Goal: Task Accomplishment & Management: Use online tool/utility

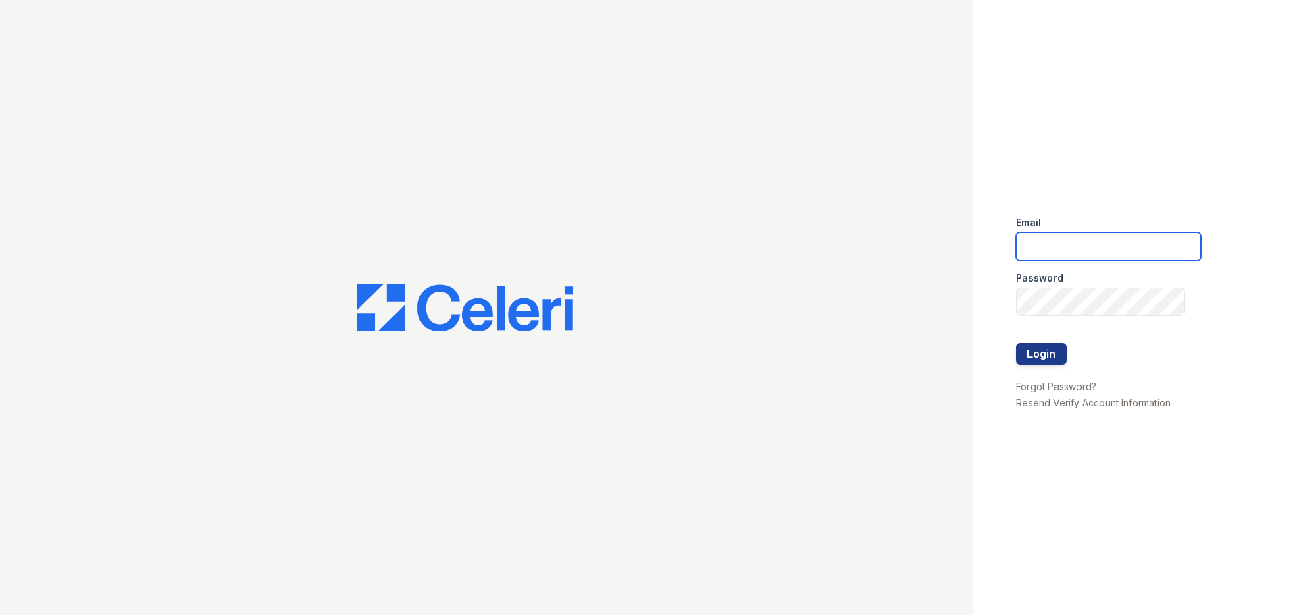
click at [1087, 240] on input "email" at bounding box center [1108, 246] width 185 height 28
type input "cferguson@trinity-pm.com"
click at [1043, 342] on div at bounding box center [1108, 329] width 185 height 27
click at [1040, 353] on button "Login" at bounding box center [1041, 354] width 51 height 22
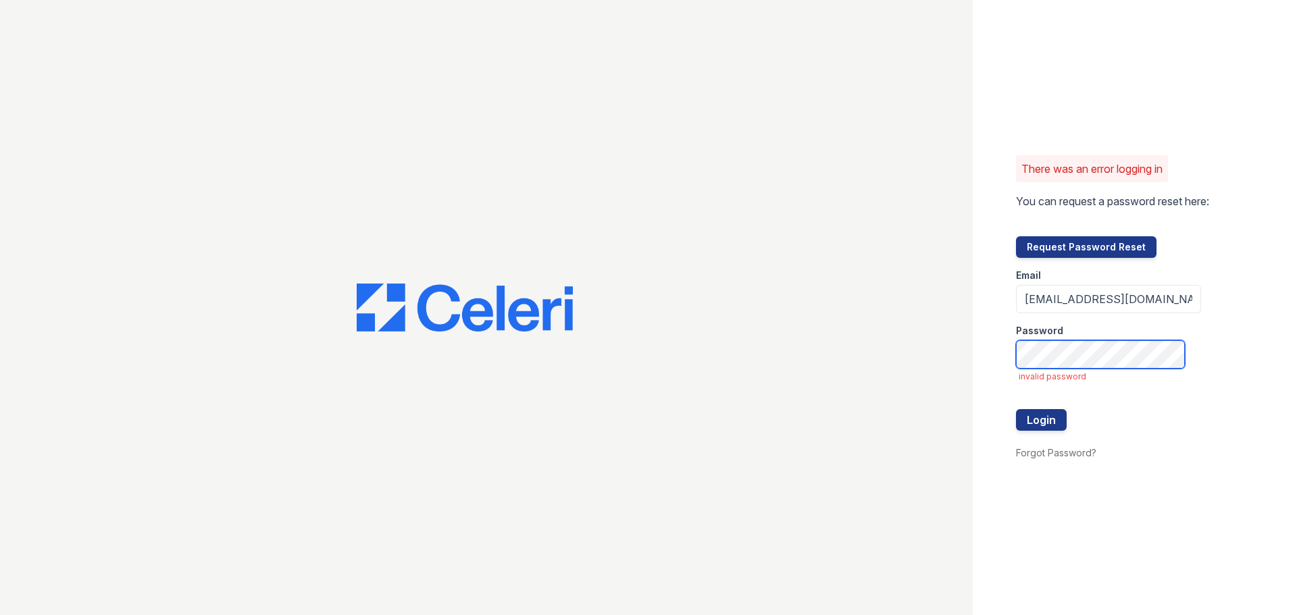
click at [1016, 409] on button "Login" at bounding box center [1041, 420] width 51 height 22
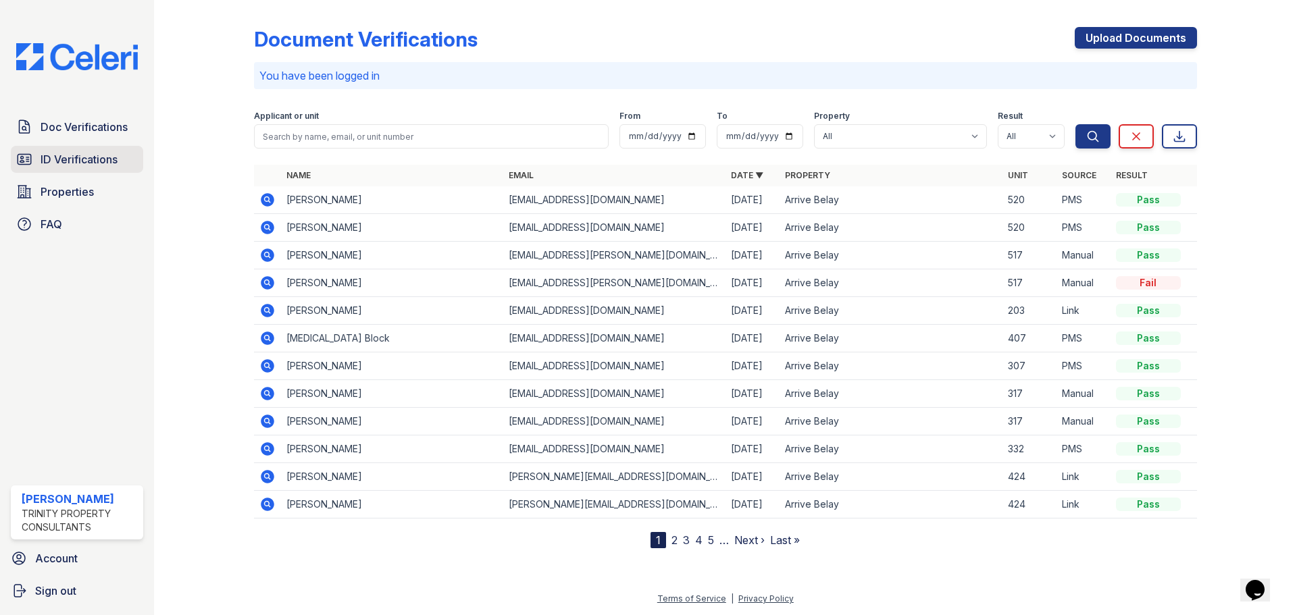
click at [82, 159] on span "ID Verifications" at bounding box center [79, 159] width 77 height 16
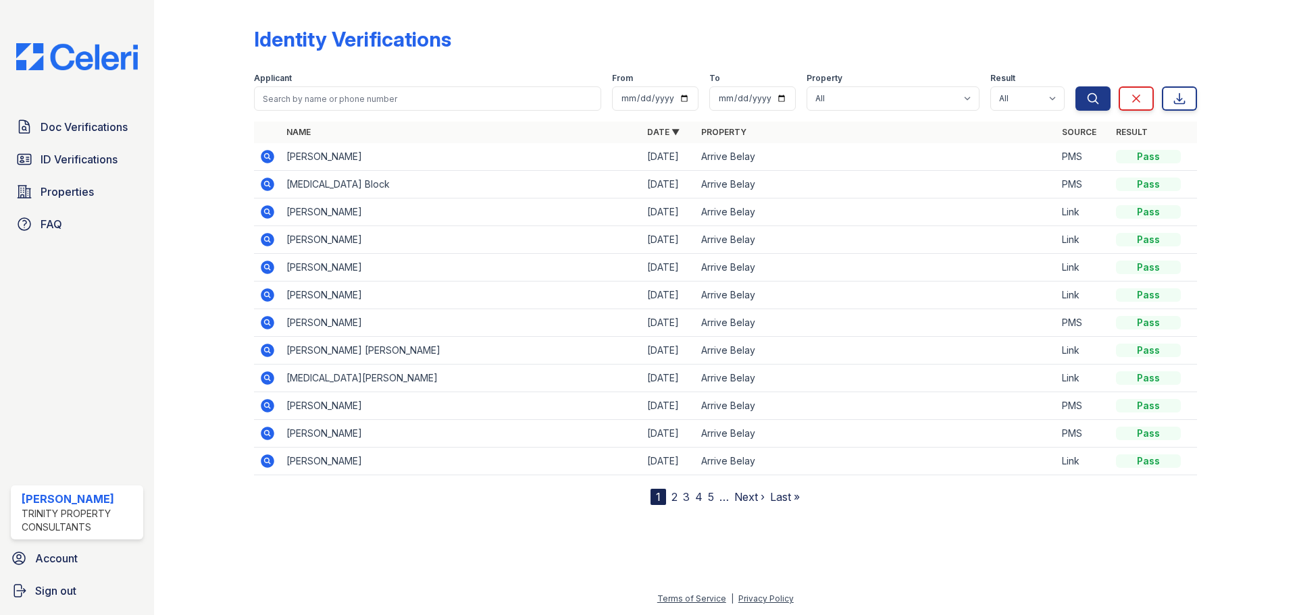
click at [269, 153] on icon at bounding box center [268, 157] width 14 height 14
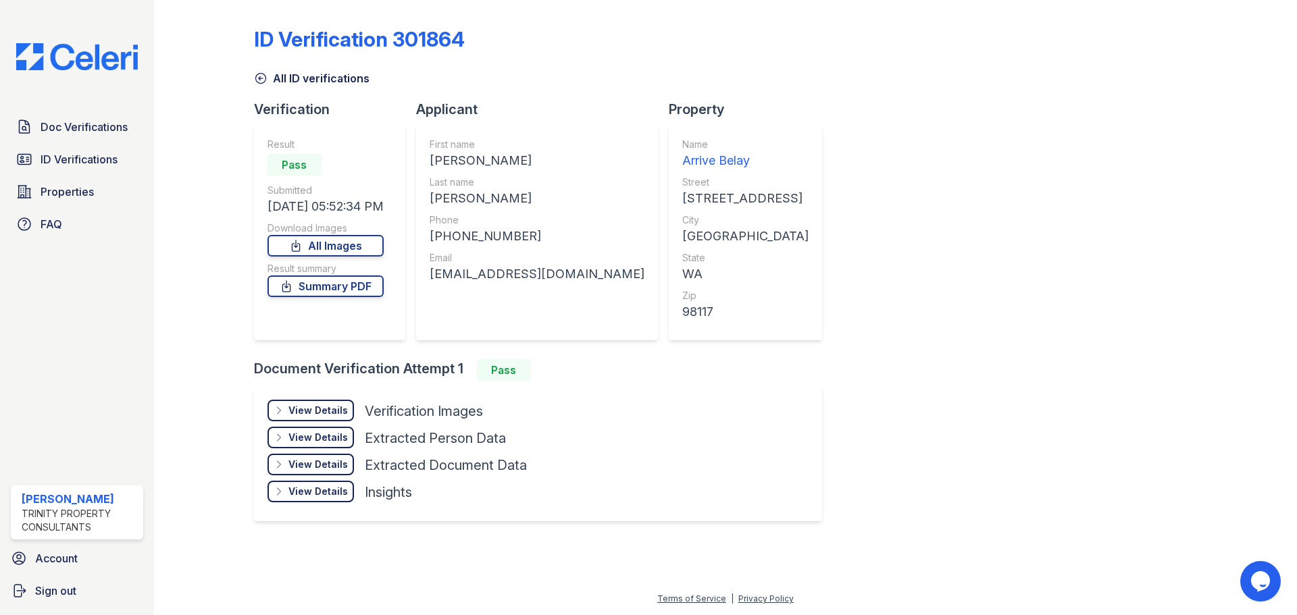
click at [330, 406] on div "View Details" at bounding box center [317, 411] width 59 height 14
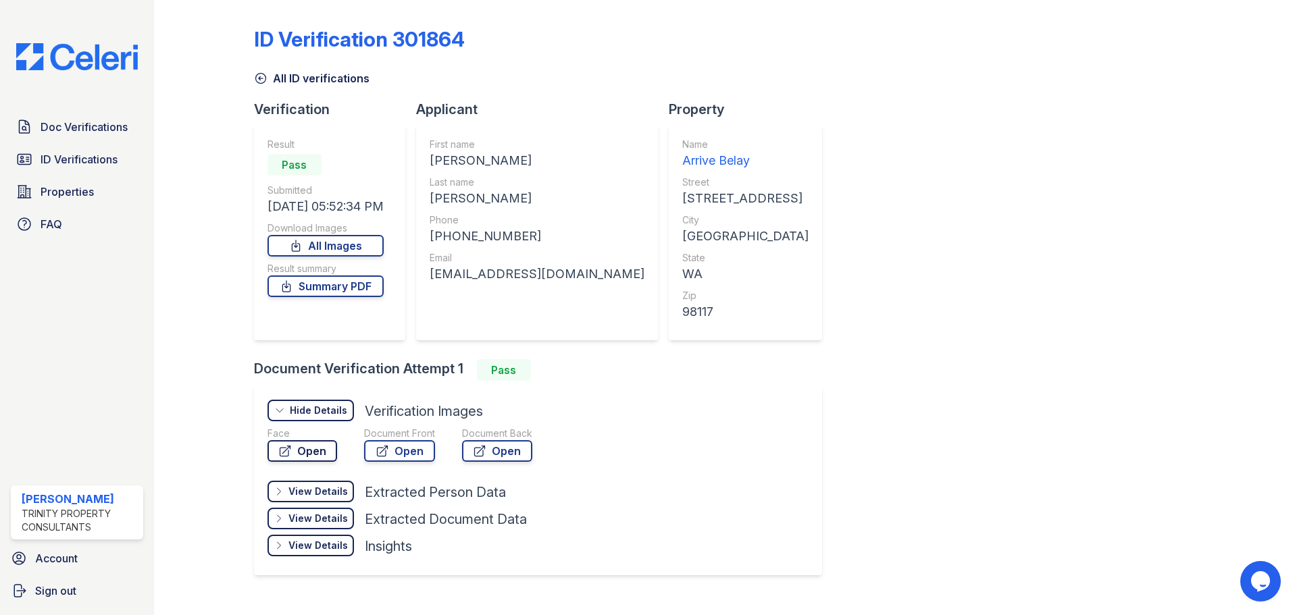
click at [321, 451] on link "Open" at bounding box center [302, 451] width 70 height 22
click at [53, 165] on span "ID Verifications" at bounding box center [79, 159] width 77 height 16
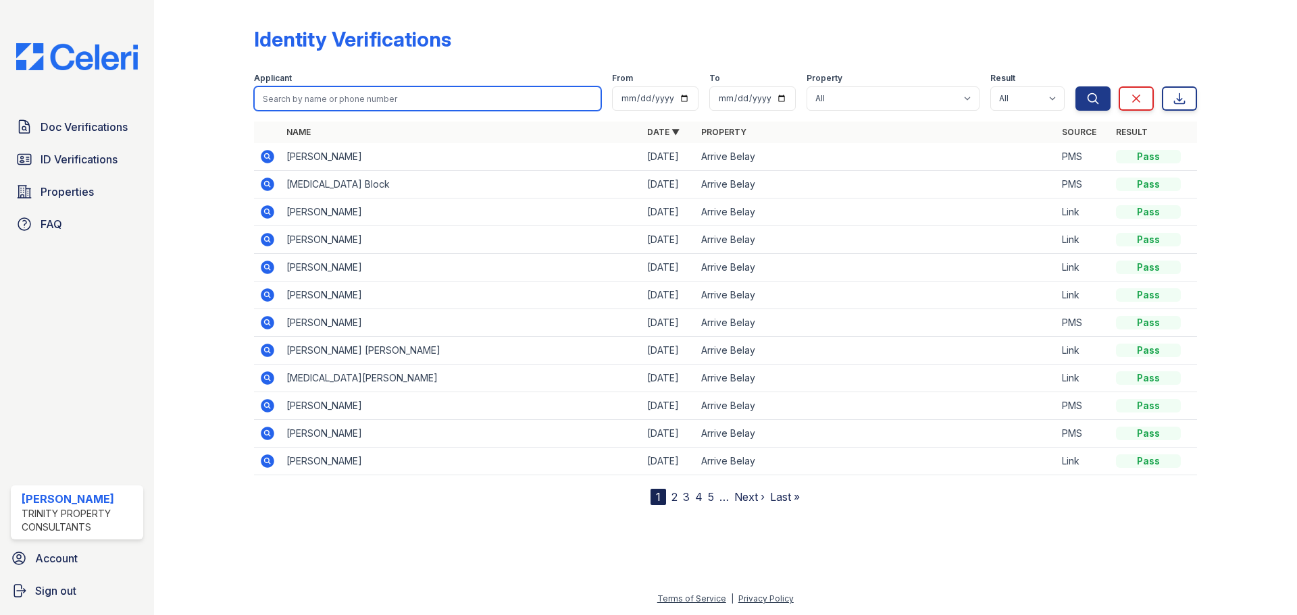
click at [352, 109] on input "search" at bounding box center [427, 98] width 347 height 24
type input "craig"
click at [1075, 86] on button "Search" at bounding box center [1092, 98] width 35 height 24
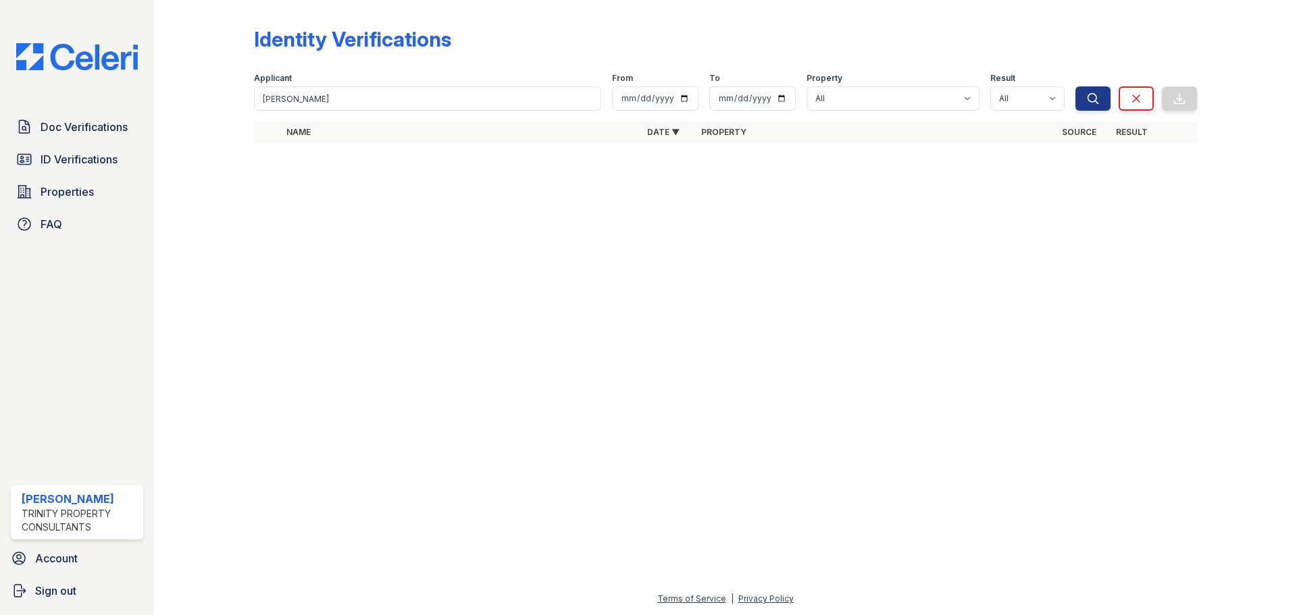
click at [59, 177] on div "Doc Verifications ID Verifications Properties FAQ" at bounding box center [76, 175] width 143 height 124
click at [61, 186] on span "Properties" at bounding box center [67, 192] width 53 height 16
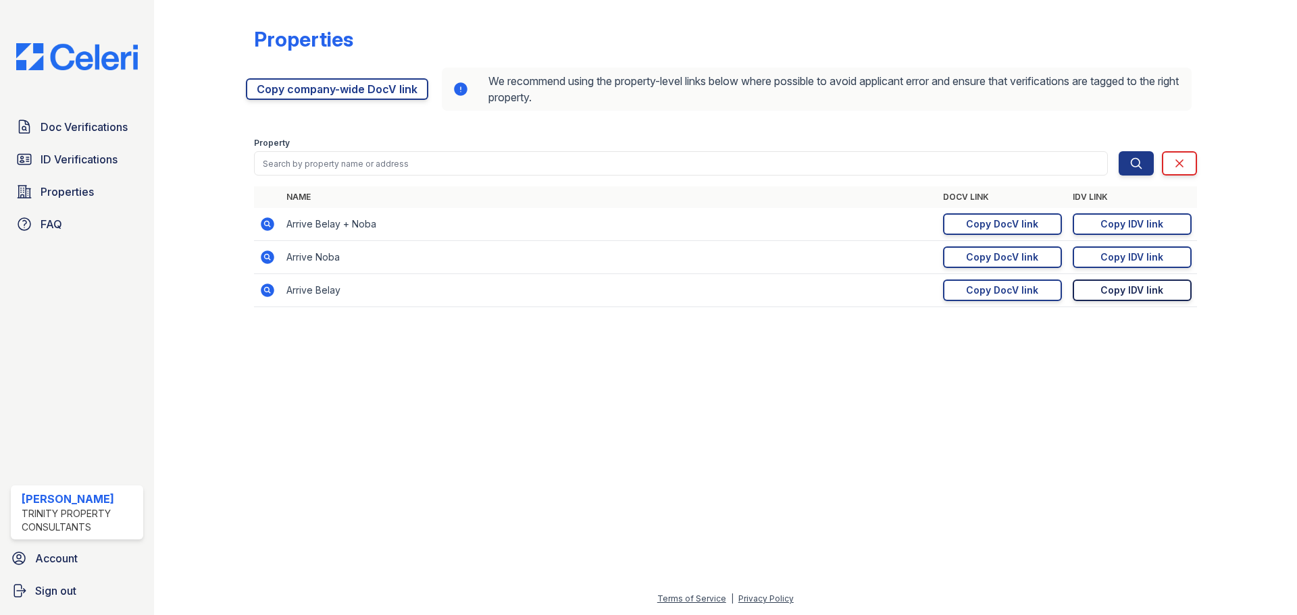
click at [1132, 293] on div "Copy IDV link" at bounding box center [1131, 291] width 63 height 14
click at [36, 159] on link "ID Verifications" at bounding box center [77, 159] width 132 height 27
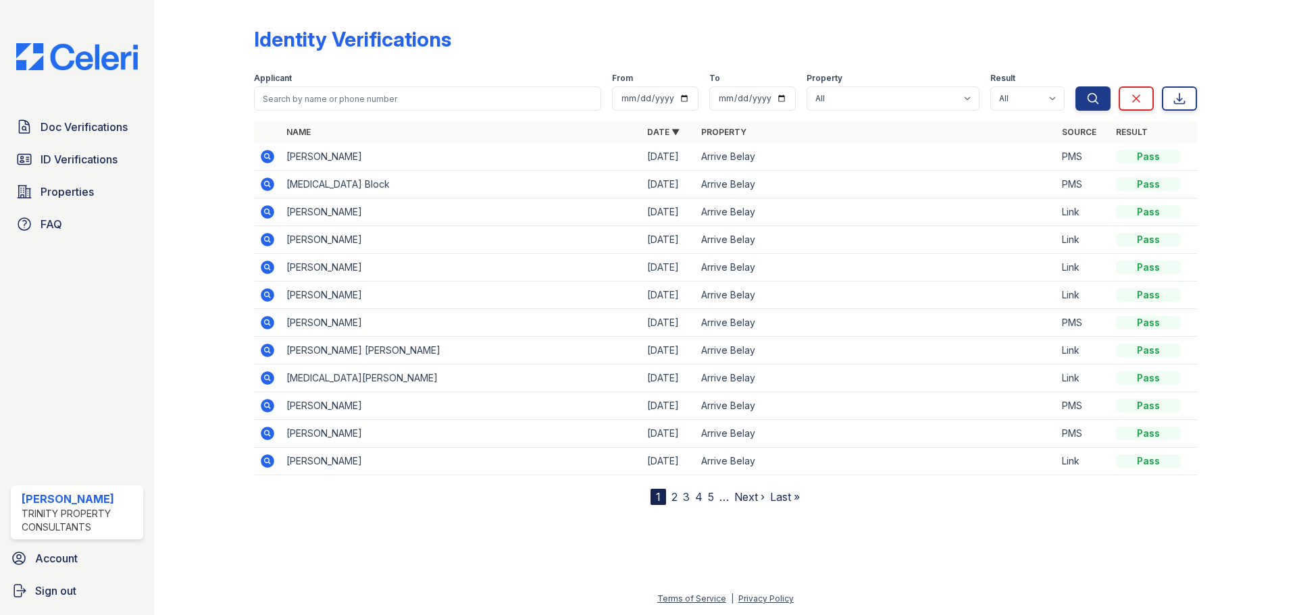
click at [267, 266] on icon at bounding box center [266, 266] width 3 height 3
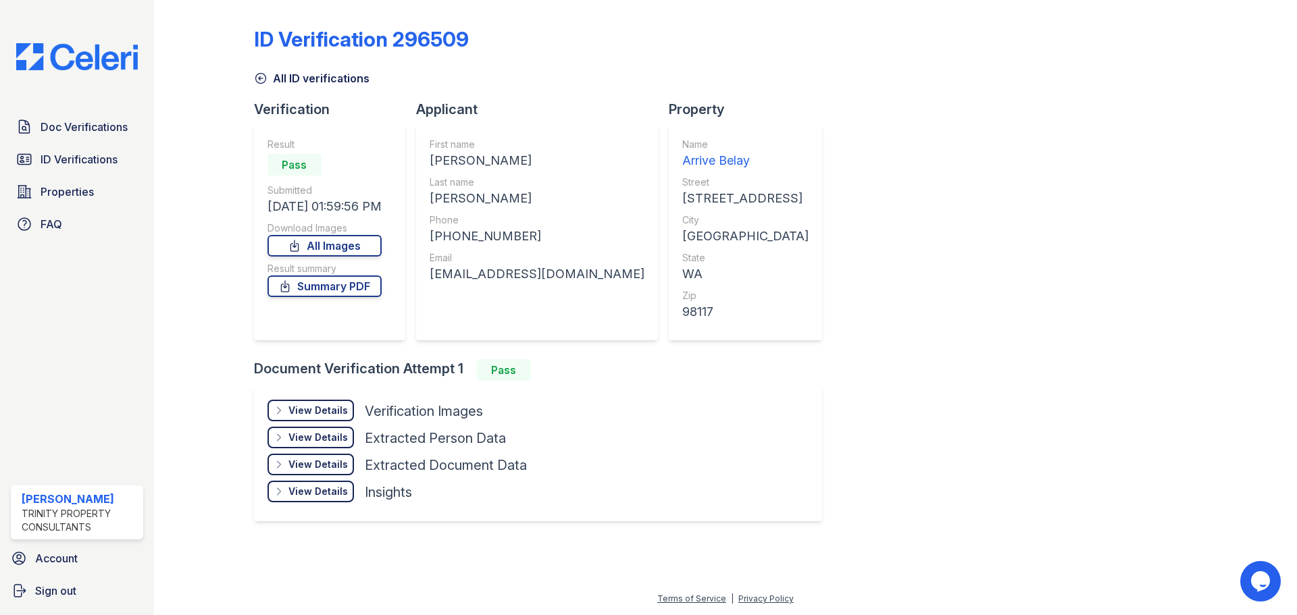
click at [326, 405] on div "View Details" at bounding box center [317, 411] width 59 height 14
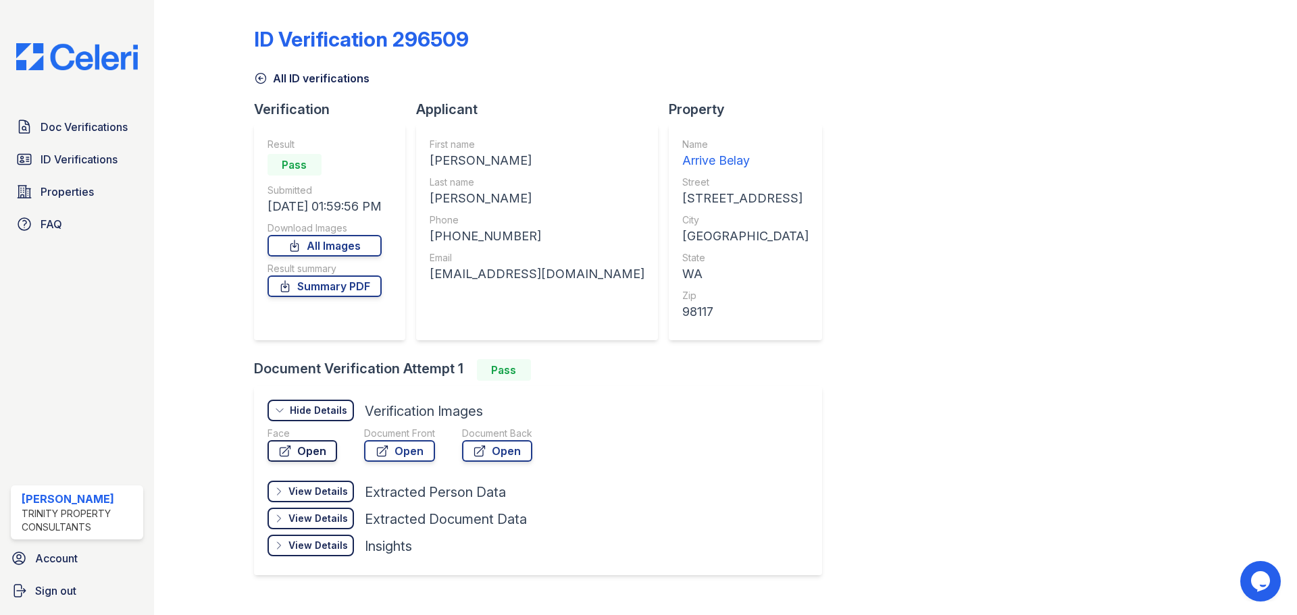
click at [306, 449] on link "Open" at bounding box center [302, 451] width 70 height 22
click at [423, 451] on link "Open" at bounding box center [399, 451] width 71 height 22
drag, startPoint x: 332, startPoint y: 279, endPoint x: 349, endPoint y: 280, distance: 16.9
click at [332, 279] on link "Summary PDF" at bounding box center [324, 287] width 114 height 22
click at [393, 448] on link "Open" at bounding box center [399, 451] width 71 height 22
